Goal: Task Accomplishment & Management: Use online tool/utility

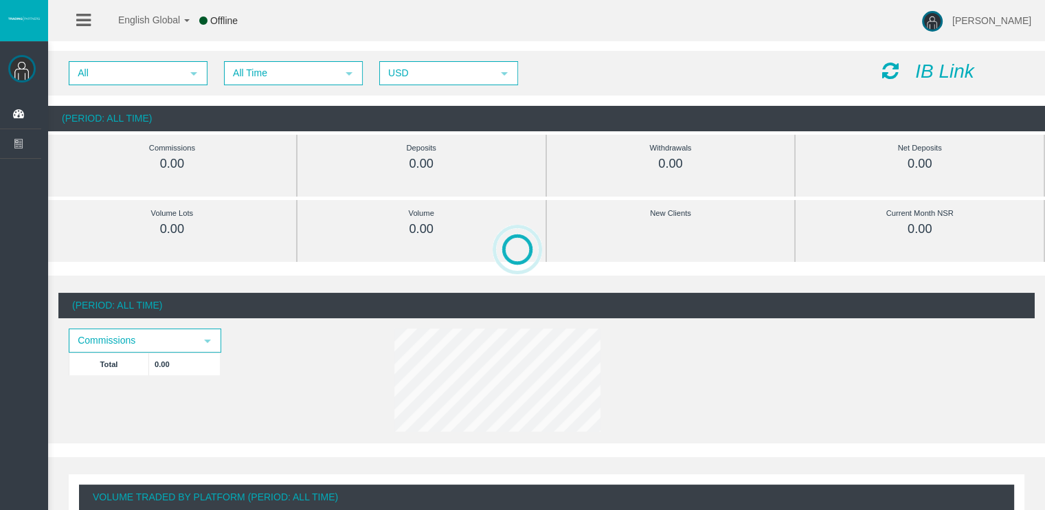
click at [932, 60] on icon "IB Link" at bounding box center [944, 70] width 59 height 21
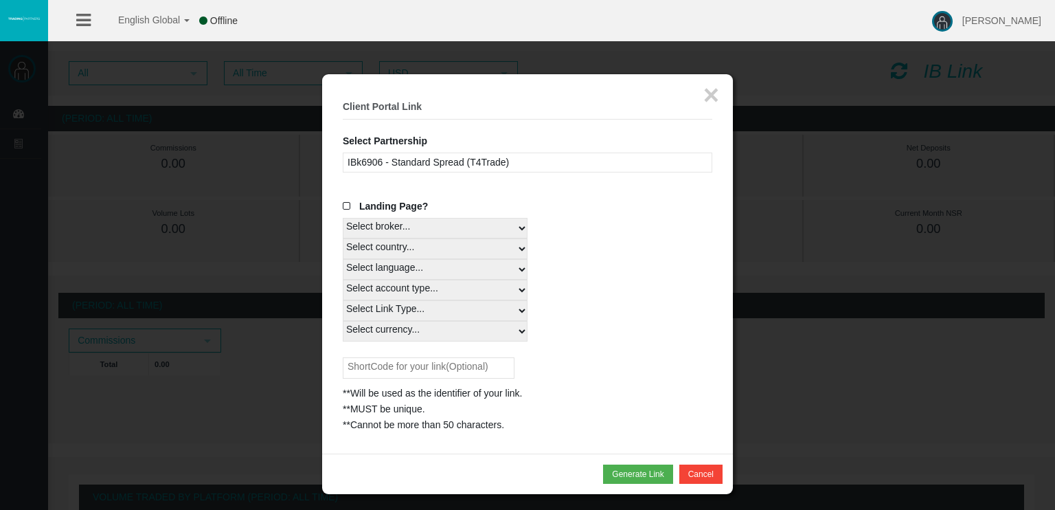
click at [528, 155] on div "IBk6906 - Standard Spread (T4Trade)" at bounding box center [528, 163] width 370 height 20
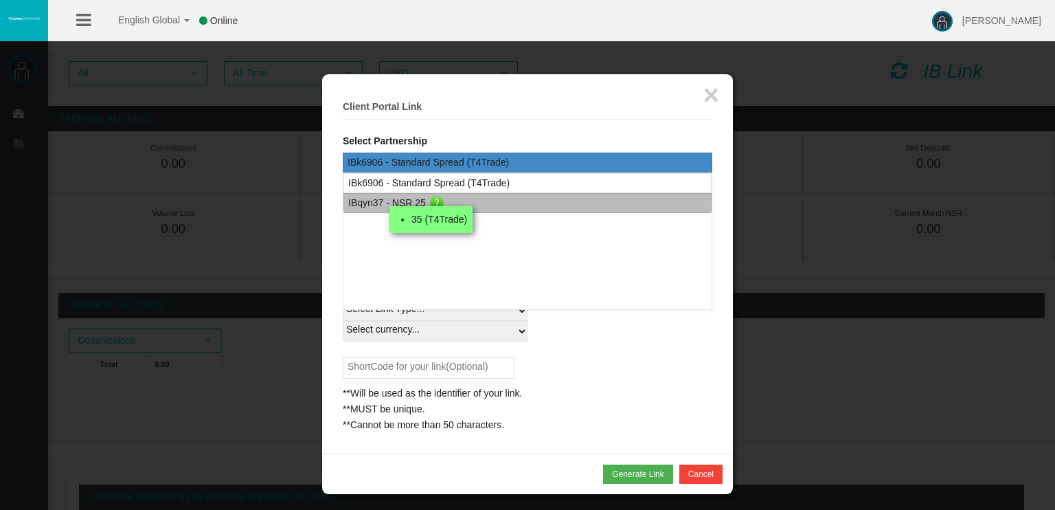
click at [499, 193] on div "IBqyn37 - NSR 25 35 (T4Trade)" at bounding box center [528, 203] width 368 height 20
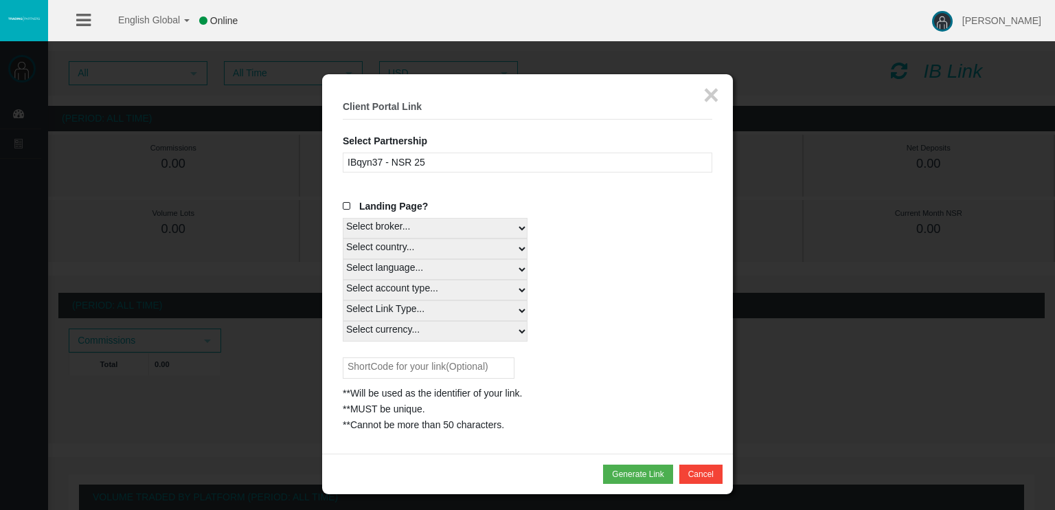
click at [470, 163] on div "IBqyn37 - NSR 25" at bounding box center [528, 163] width 370 height 20
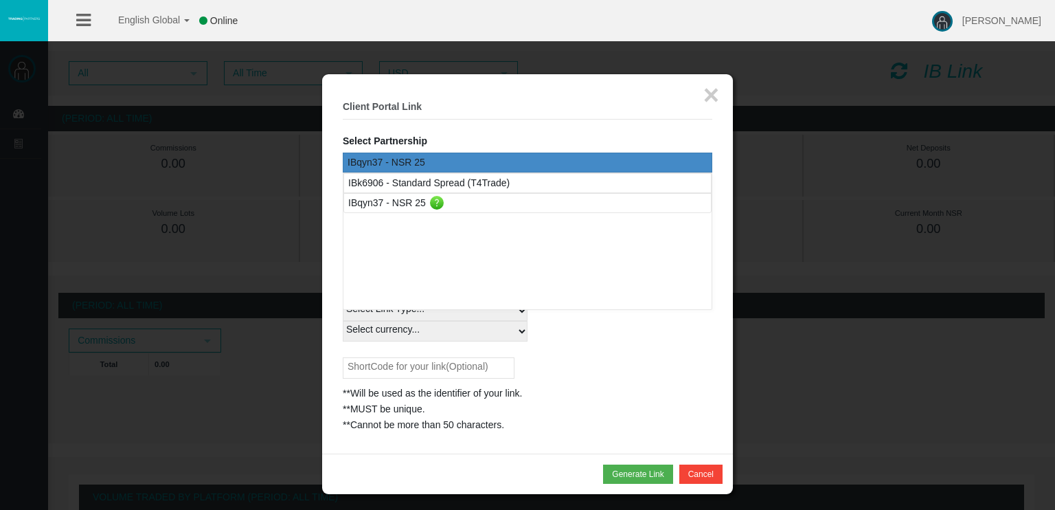
click at [470, 163] on div "IBqyn37 - NSR 25" at bounding box center [528, 163] width 370 height 20
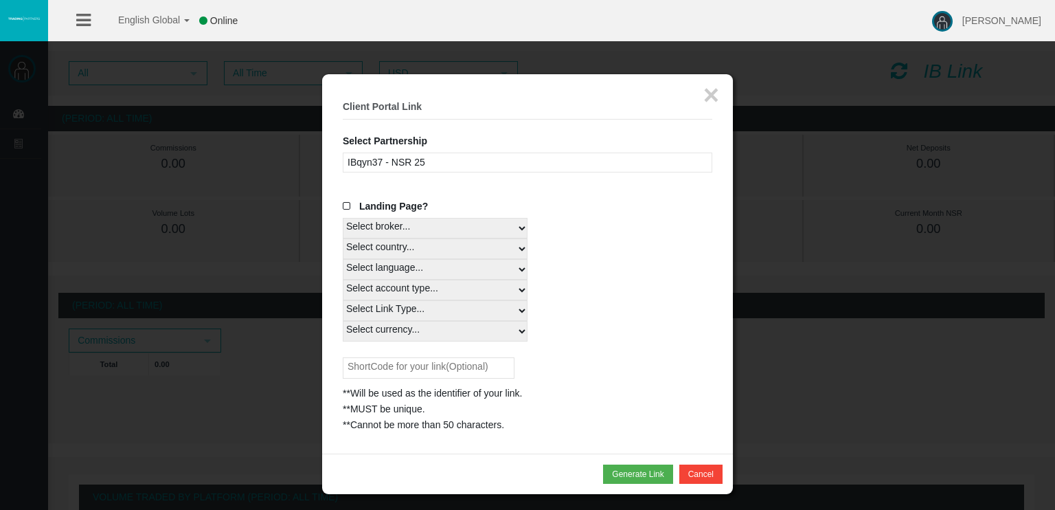
click at [396, 153] on div "IBqyn37 - NSR 25" at bounding box center [528, 163] width 370 height 20
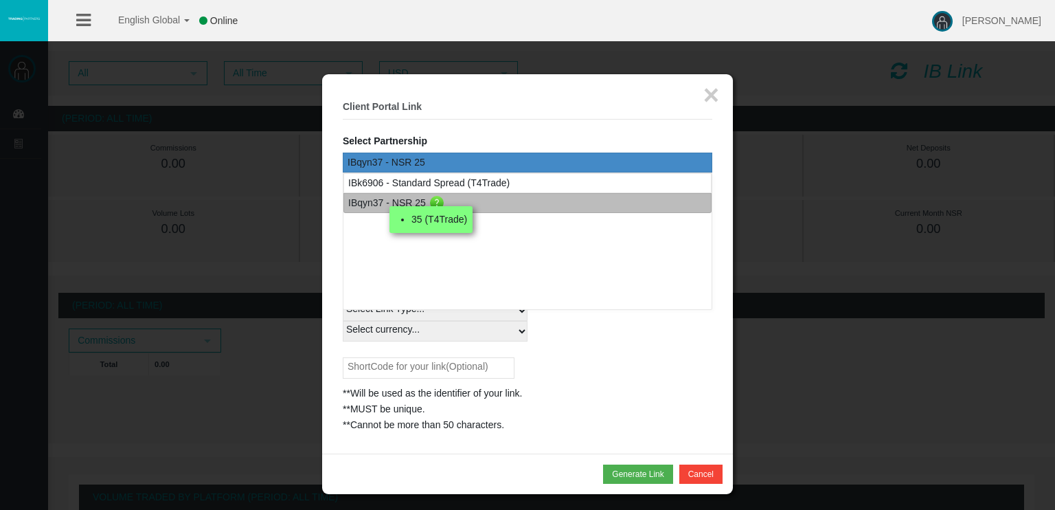
click at [412, 221] on li "35 (T4Trade)" at bounding box center [440, 220] width 56 height 16
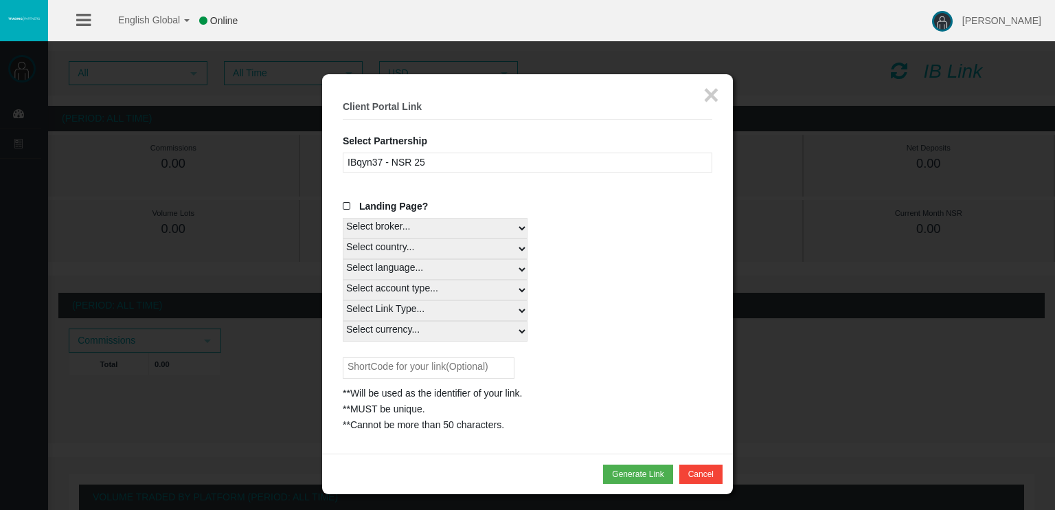
click at [429, 165] on div "IBqyn37 - NSR 25" at bounding box center [528, 163] width 370 height 20
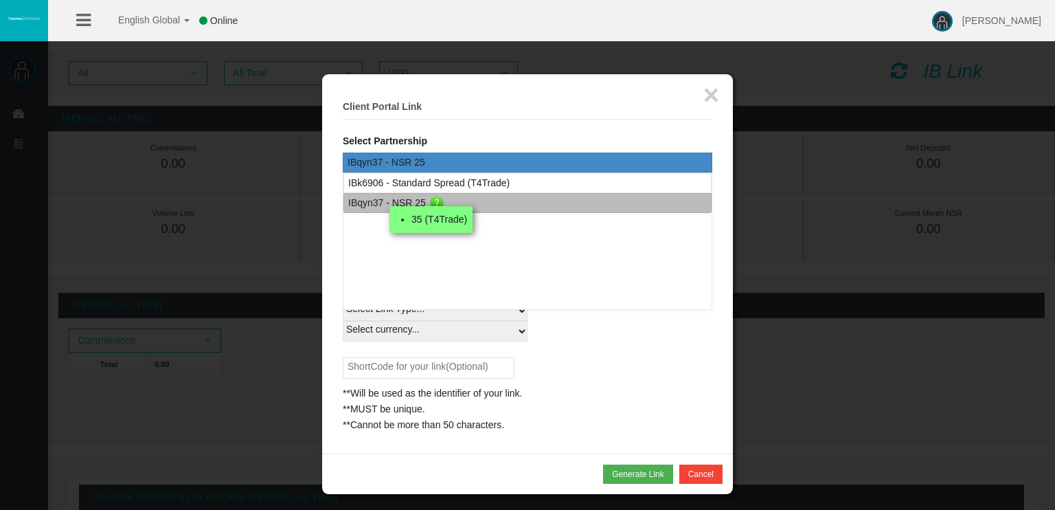
click at [416, 199] on div "IBqyn37 - NSR 25" at bounding box center [387, 203] width 78 height 16
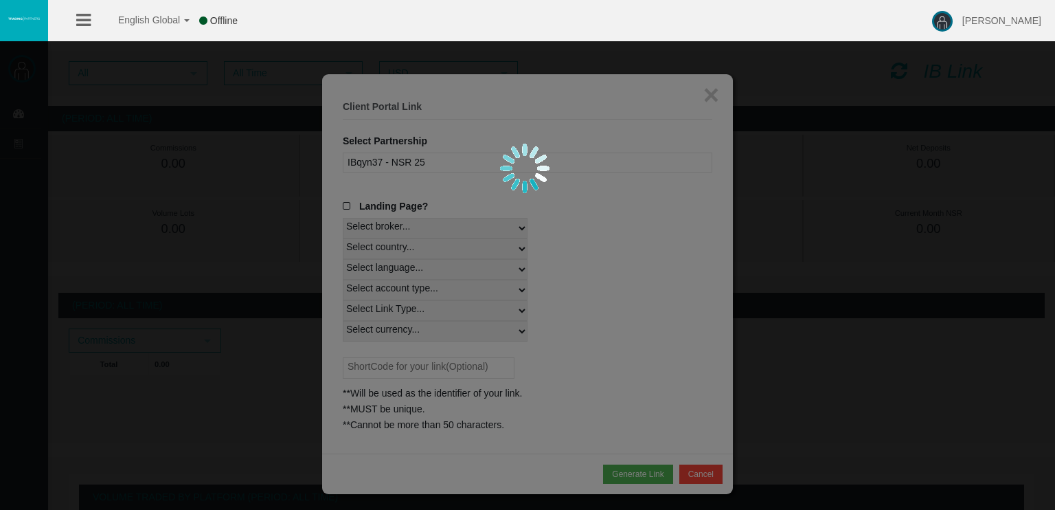
select select
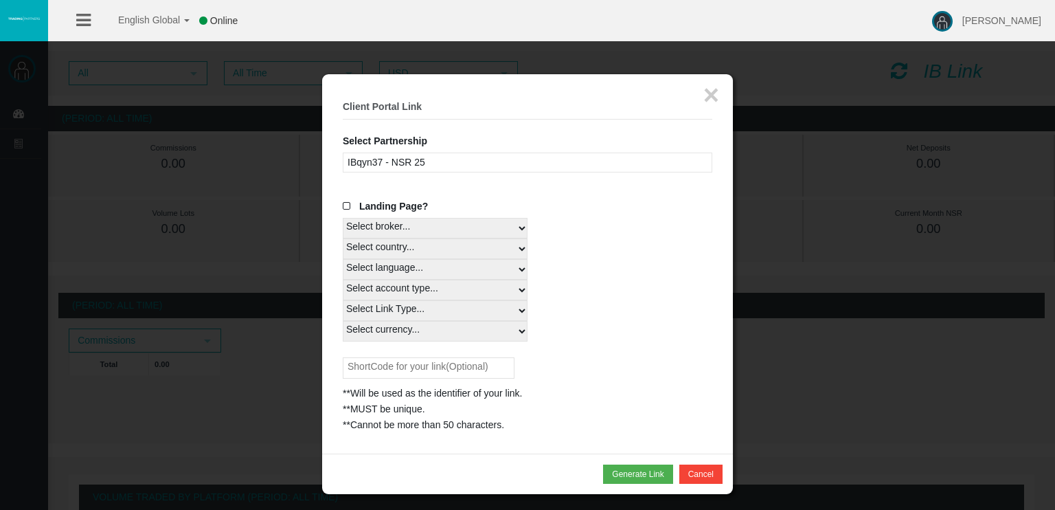
click at [482, 233] on select "Select broker... T4Trade" at bounding box center [435, 228] width 185 height 21
click at [480, 234] on select "Select broker... T4Trade" at bounding box center [435, 228] width 185 height 21
click at [462, 250] on select "Select country... Rest of the World" at bounding box center [435, 248] width 185 height 21
select select
click at [343, 238] on select "Select country... Rest of the World" at bounding box center [435, 248] width 185 height 21
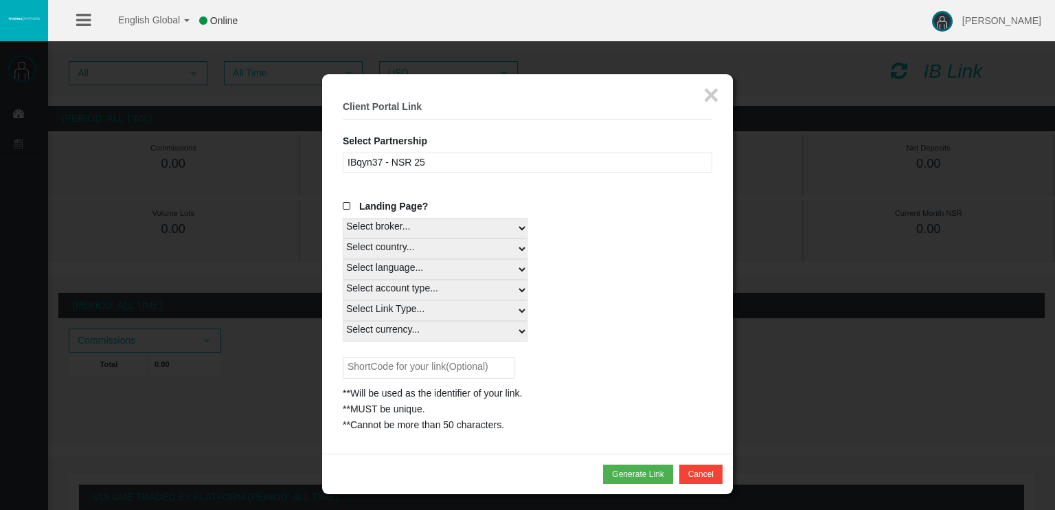
click at [425, 268] on select "Select language... English Japanese Chinese Portuguese Spanish Czech German Fre…" at bounding box center [435, 269] width 185 height 21
select select
click at [343, 259] on select "Select language... English Japanese Chinese Portuguese Spanish Czech German Fre…" at bounding box center [435, 269] width 185 height 21
click at [363, 285] on select "Select account type... All Platforms MT4 LiveFloatingSpreadAccount MT4 Cent MT4…" at bounding box center [435, 290] width 185 height 21
select select
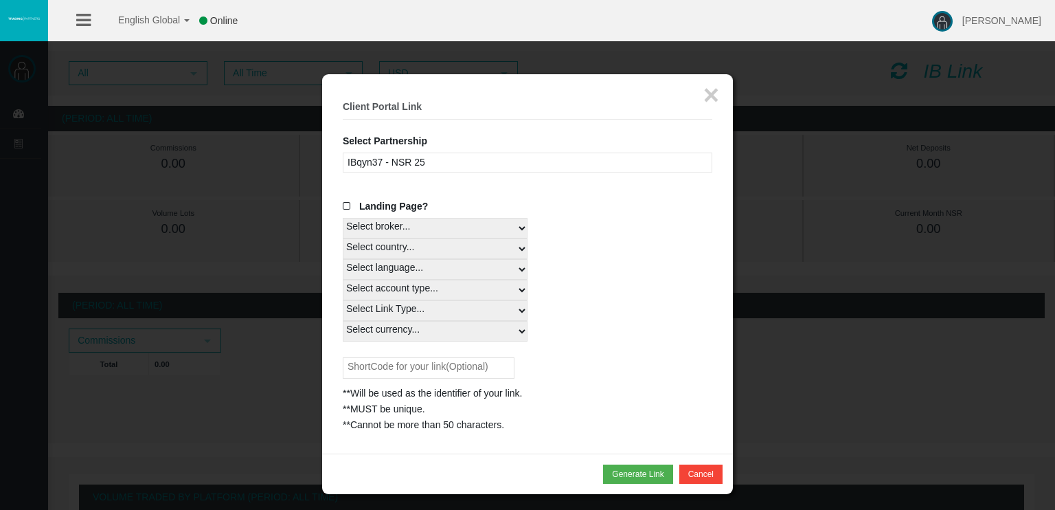
click at [343, 280] on select "Select account type... All Platforms MT4 LiveFloatingSpreadAccount MT4 Cent MT4…" at bounding box center [435, 290] width 185 height 21
click at [390, 314] on select "Select Link Type... Real" at bounding box center [435, 310] width 185 height 21
select select "Real"
click at [343, 300] on select "Select Link Type... Real" at bounding box center [435, 310] width 185 height 21
click at [386, 337] on select "Select currency... All Currencies" at bounding box center [435, 331] width 185 height 21
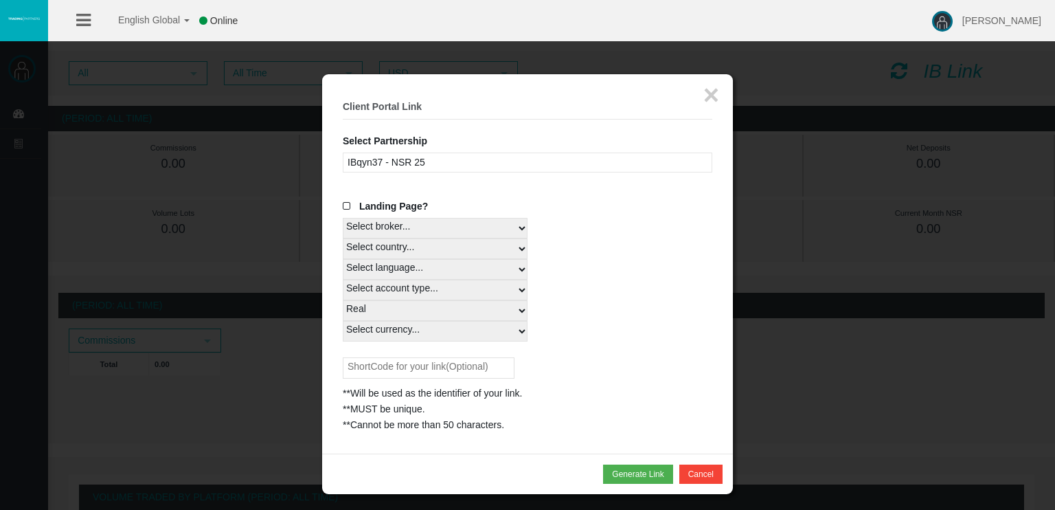
select select "All Currencies"
click at [343, 321] on select "Select currency... All Currencies" at bounding box center [435, 331] width 185 height 21
click at [566, 365] on div "**Will be used as the identifier of your link. **MUST be unique. **Cannot be mo…" at bounding box center [528, 395] width 370 height 76
click at [631, 464] on button "Generate Link" at bounding box center [637, 473] width 69 height 19
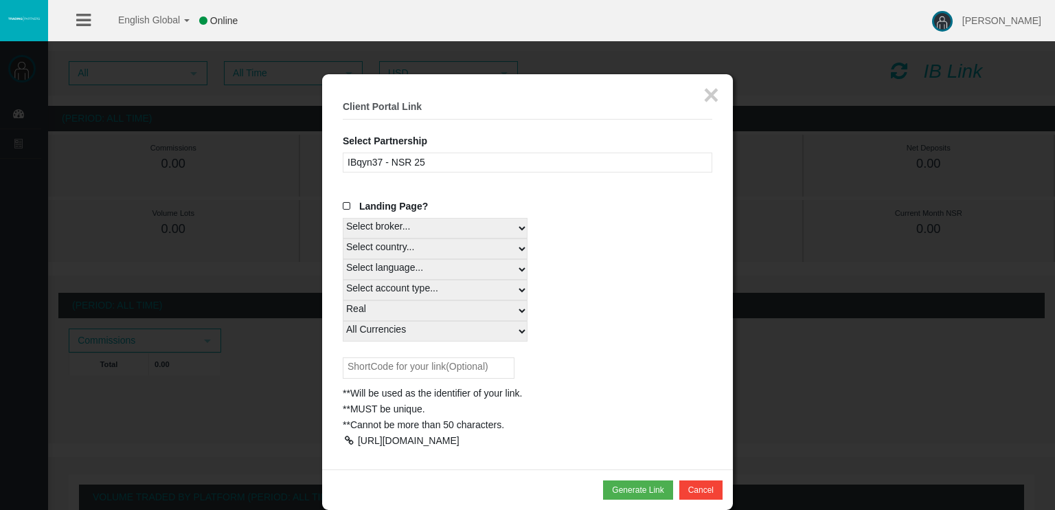
click at [385, 439] on div "[URL][DOMAIN_NAME]" at bounding box center [409, 440] width 102 height 11
click at [343, 439] on div at bounding box center [349, 441] width 12 height 10
click at [388, 163] on div "IBqyn37 - NSR 25" at bounding box center [528, 163] width 370 height 20
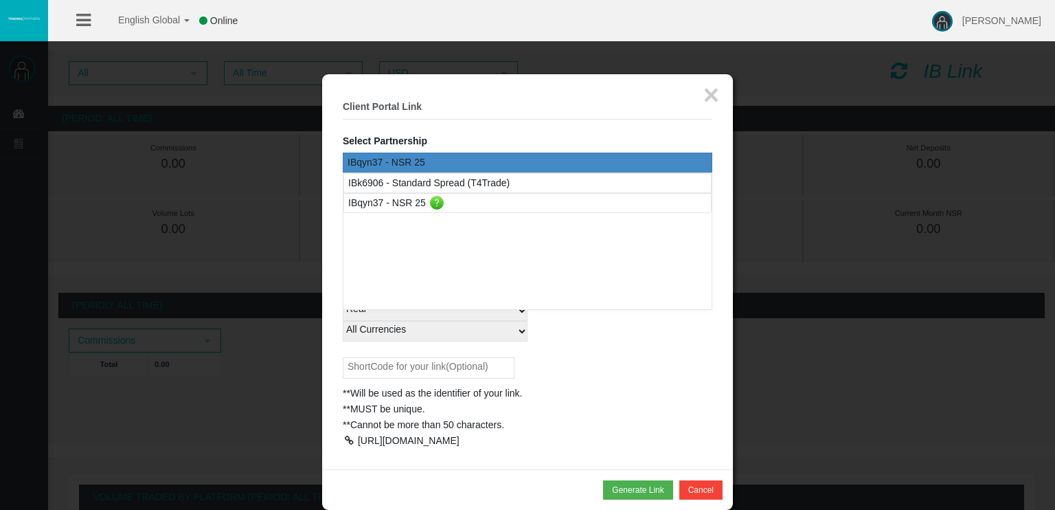
click at [605, 383] on div "**Will be used as the identifier of your link. **MUST be unique. **Cannot be mo…" at bounding box center [528, 395] width 370 height 76
click at [633, 381] on div "**Will be used as the identifier of your link. **MUST be unique. **Cannot be mo…" at bounding box center [528, 395] width 370 height 76
click at [712, 100] on button "×" at bounding box center [712, 94] width 16 height 27
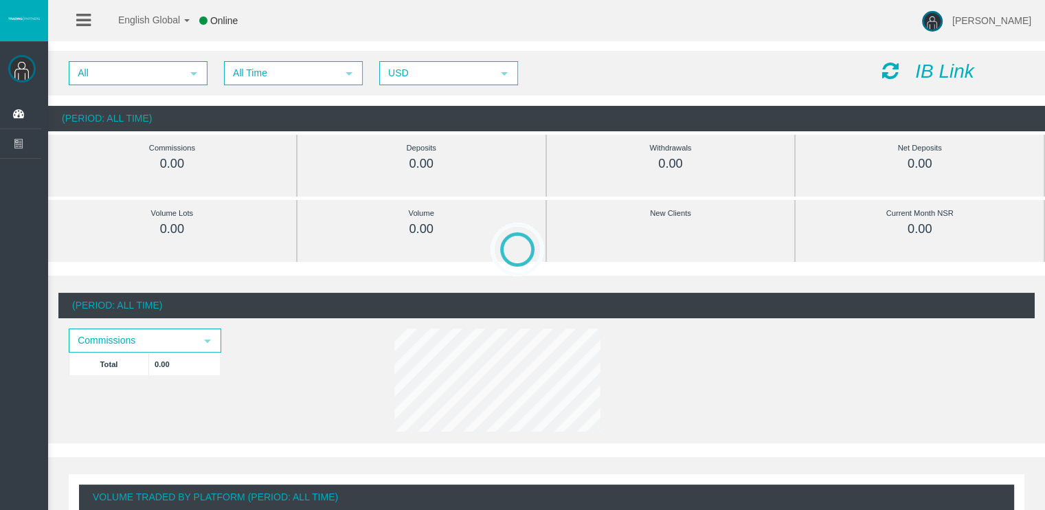
click at [903, 78] on div "IB Link" at bounding box center [953, 71] width 163 height 21
click at [922, 71] on icon "IB Link" at bounding box center [944, 70] width 59 height 21
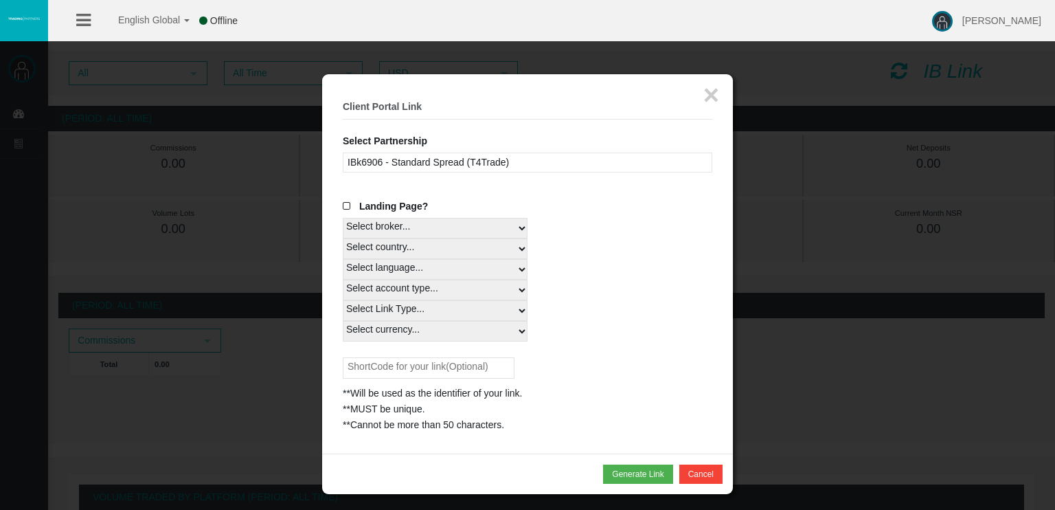
click at [457, 173] on fieldset "× Client Portal Link Select Partnership IBk6906 - Standard Spread (T4Trade) IBq…" at bounding box center [528, 264] width 370 height 338
click at [461, 166] on div "IBk6906 - Standard Spread (T4Trade)" at bounding box center [528, 163] width 370 height 20
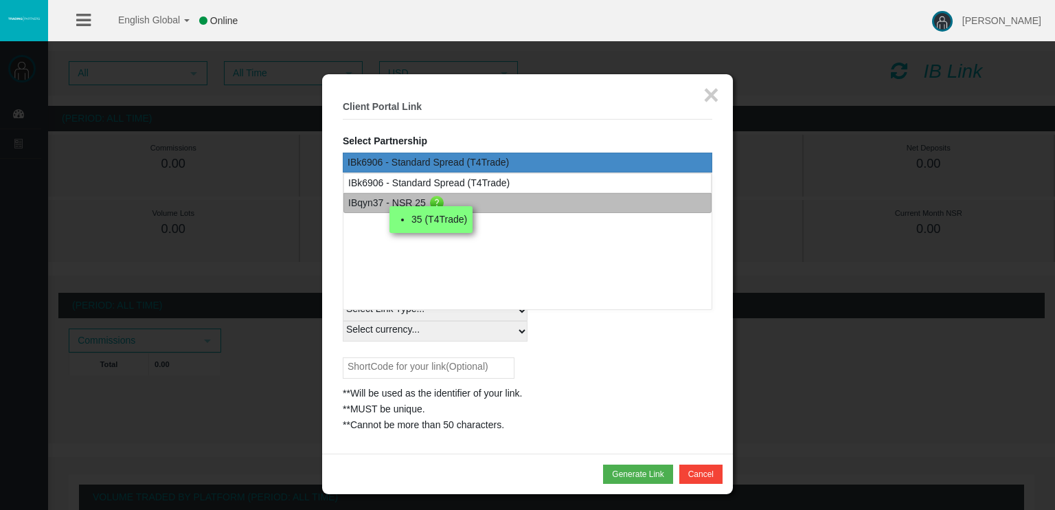
click at [403, 203] on div "IBqyn37 - NSR 25" at bounding box center [387, 203] width 78 height 16
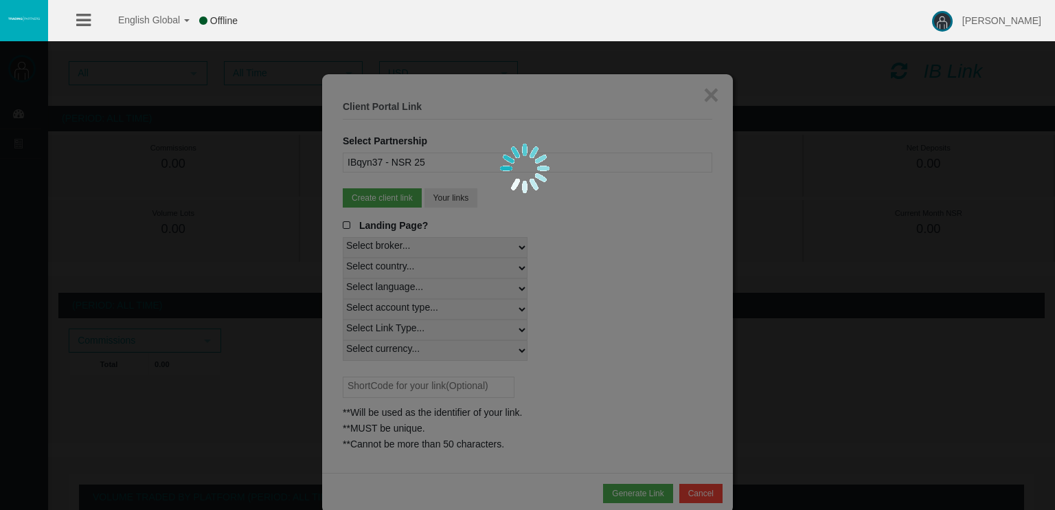
select select
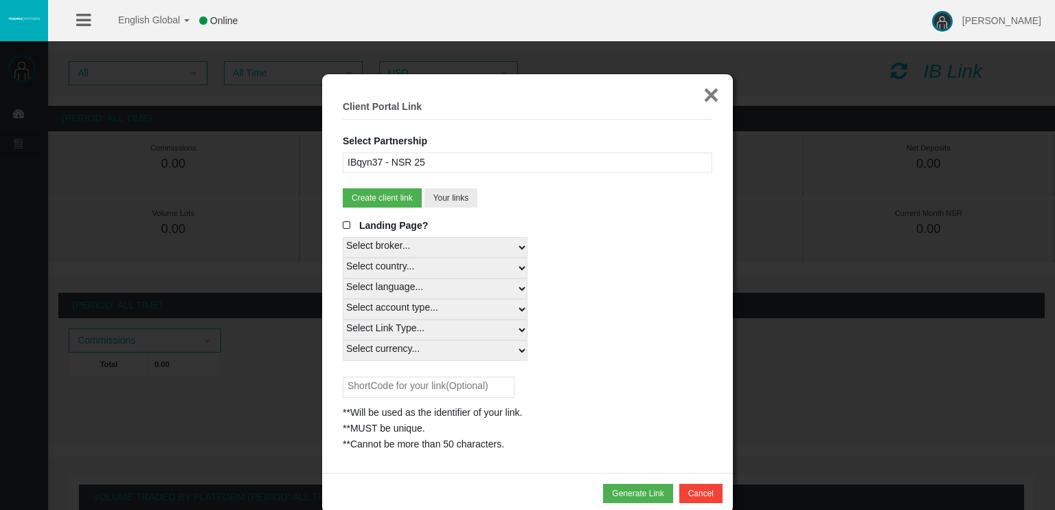
click at [713, 96] on button "×" at bounding box center [712, 94] width 16 height 27
